Goal: Navigation & Orientation: Understand site structure

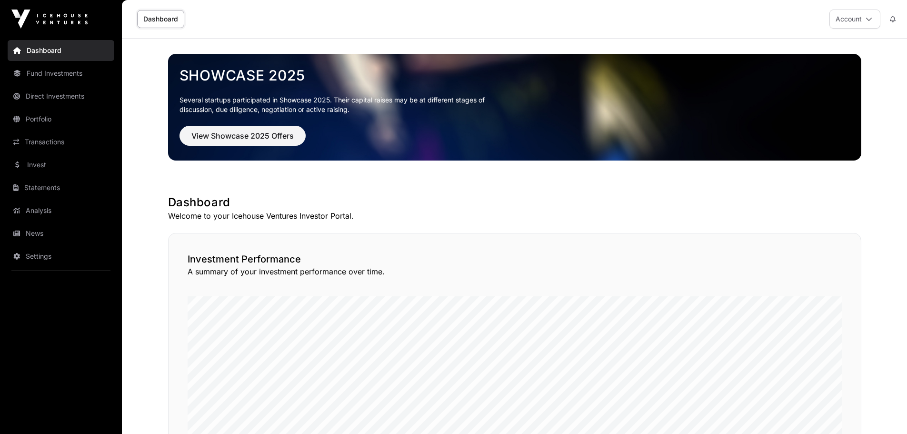
click at [42, 96] on link "Direct Investments" at bounding box center [61, 96] width 107 height 21
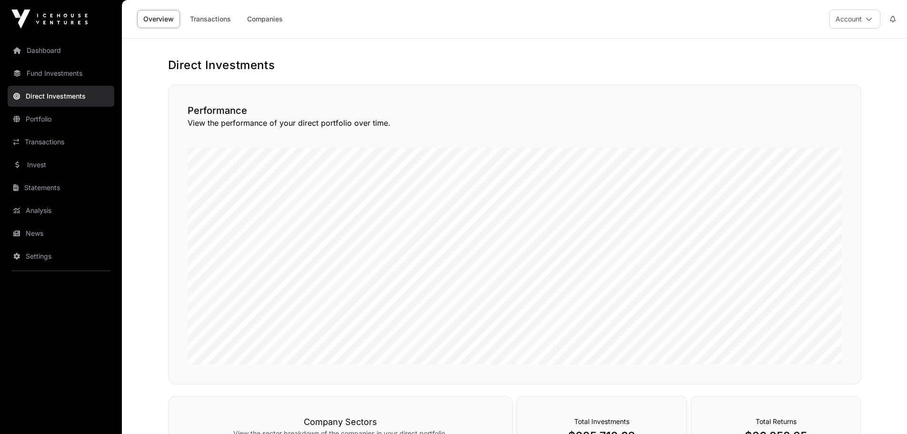
click at [43, 122] on link "Portfolio" at bounding box center [61, 119] width 107 height 21
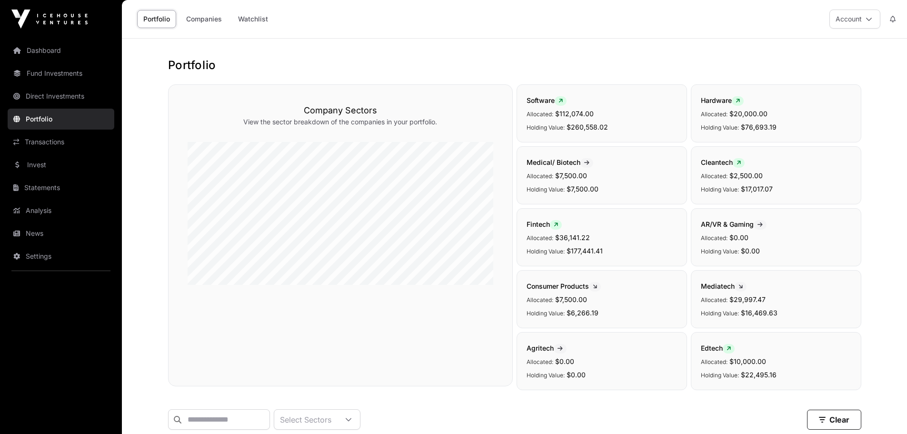
click at [206, 23] on link "Companies" at bounding box center [204, 19] width 48 height 18
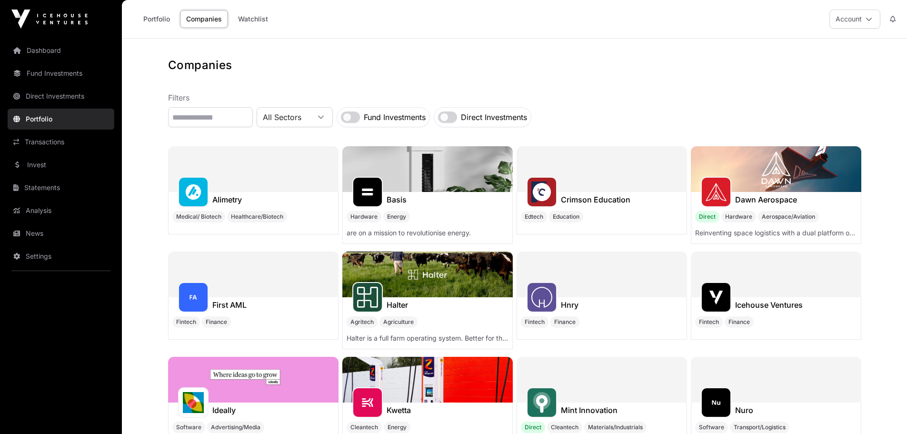
click at [159, 17] on link "Portfolio" at bounding box center [156, 19] width 39 height 18
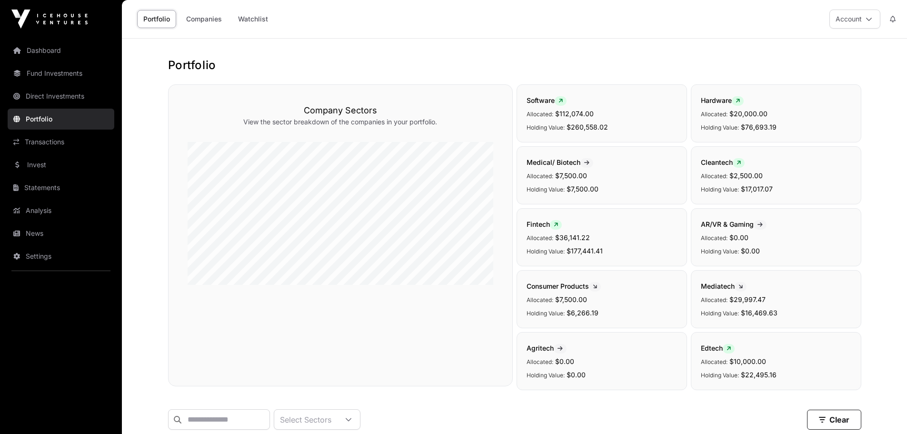
click at [43, 57] on link "Dashboard" at bounding box center [61, 50] width 107 height 21
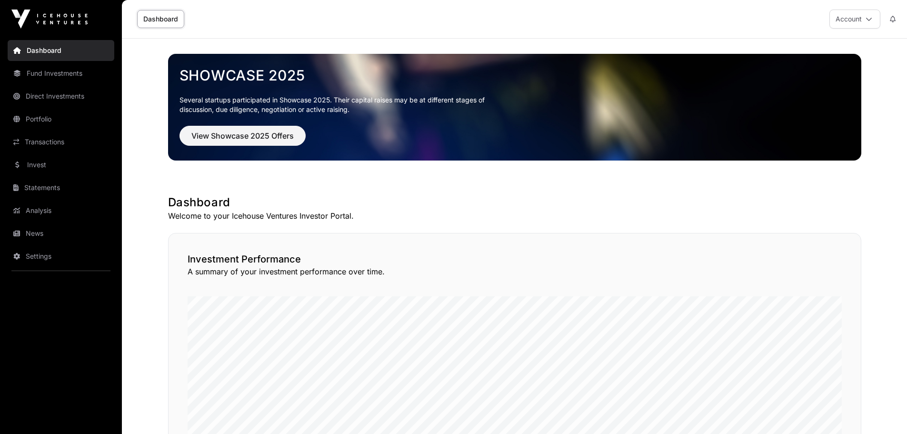
click at [871, 17] on icon at bounding box center [868, 19] width 7 height 7
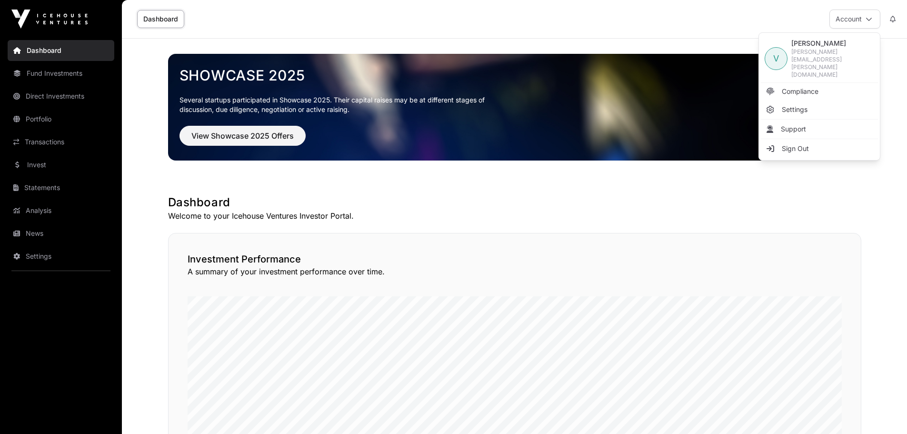
click at [793, 144] on span "Sign Out" at bounding box center [794, 149] width 27 height 10
